Goal: Check status: Check status

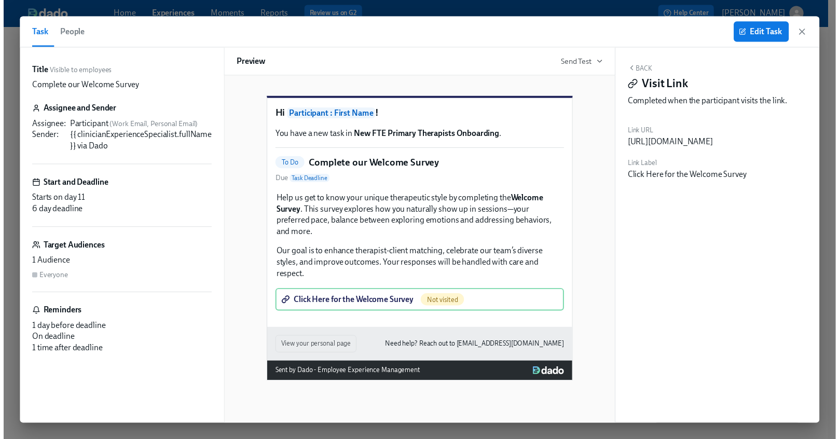
scroll to position [0, 45]
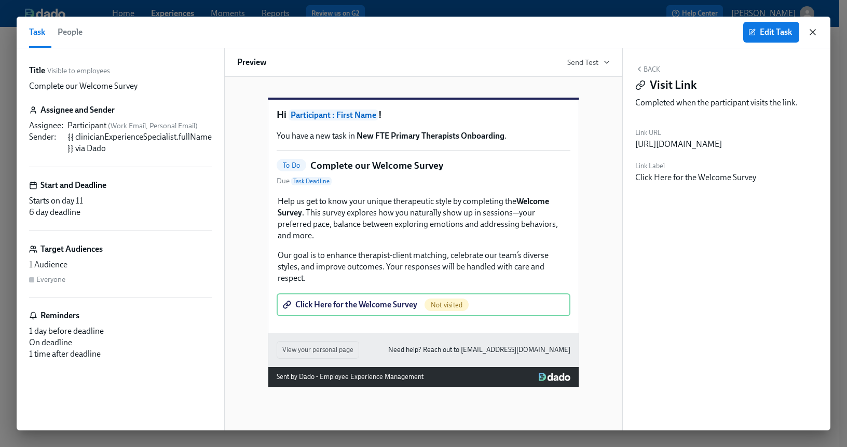
click at [813, 30] on icon "button" at bounding box center [813, 32] width 10 height 10
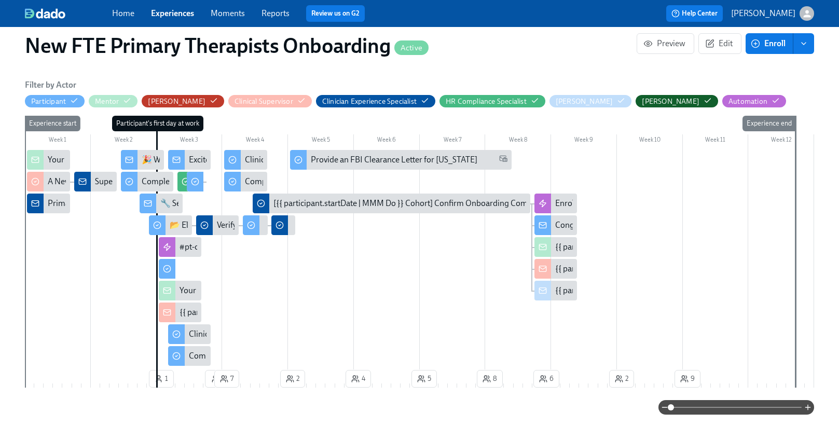
scroll to position [241, 0]
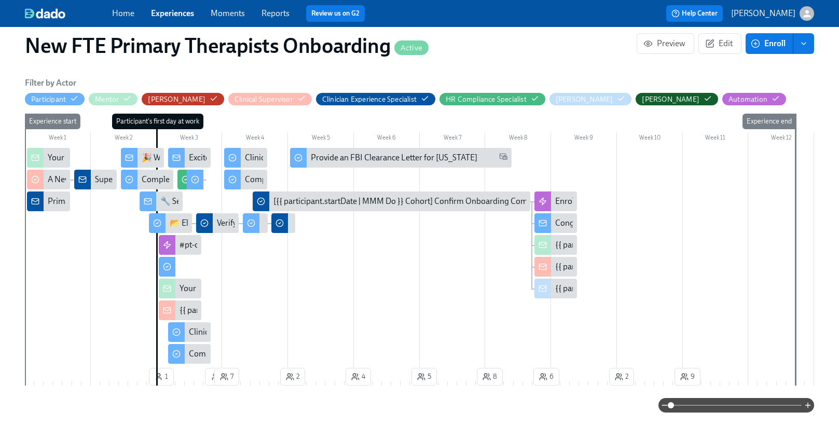
click at [176, 17] on link "Experiences" at bounding box center [172, 13] width 43 height 10
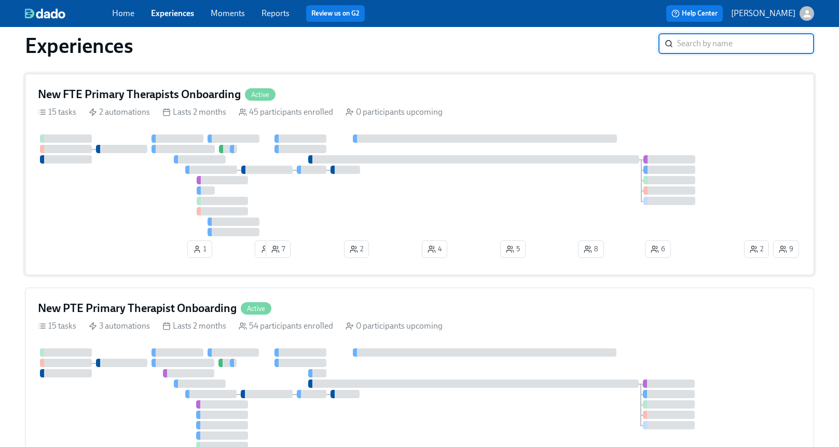
scroll to position [235, 0]
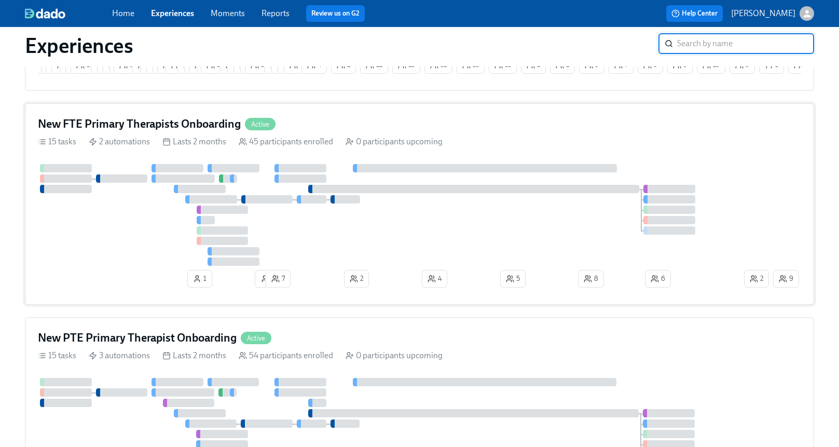
click at [322, 129] on div "New FTE Primary Therapists Onboarding Active" at bounding box center [419, 124] width 763 height 16
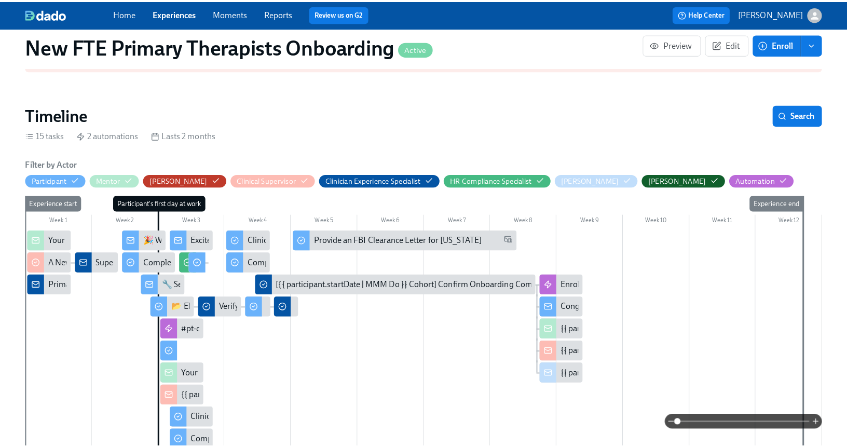
scroll to position [169, 0]
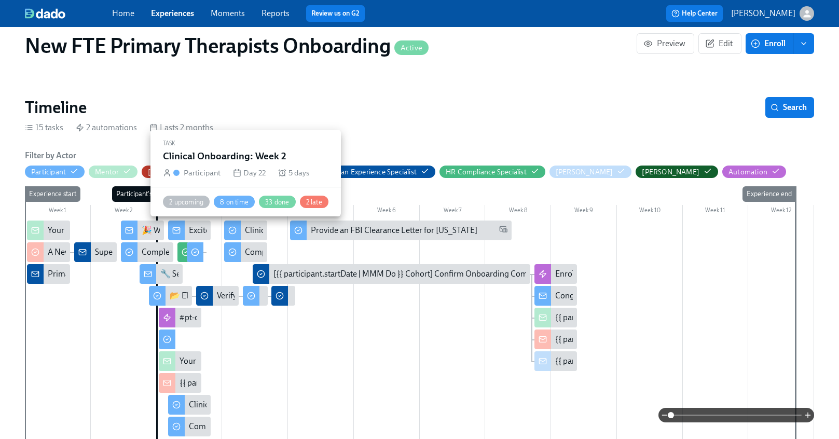
click at [237, 230] on div at bounding box center [232, 231] width 17 height 20
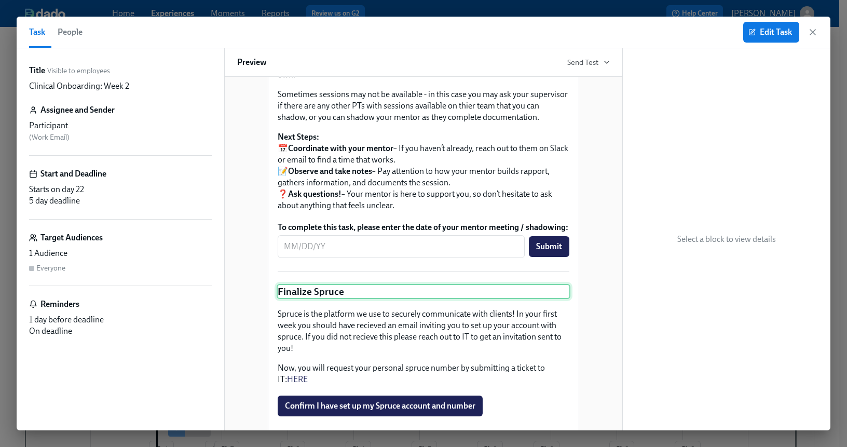
scroll to position [1154, 0]
